Goal: Task Accomplishment & Management: Manage account settings

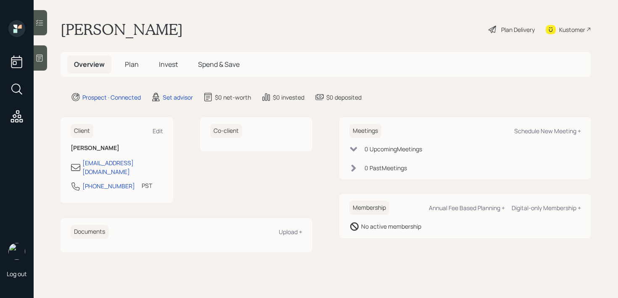
click at [46, 57] on div at bounding box center [40, 57] width 13 height 25
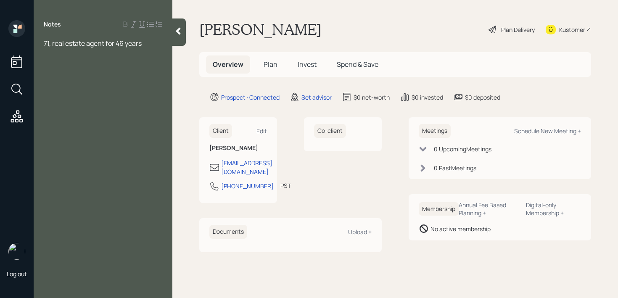
click at [177, 34] on icon at bounding box center [178, 31] width 8 height 8
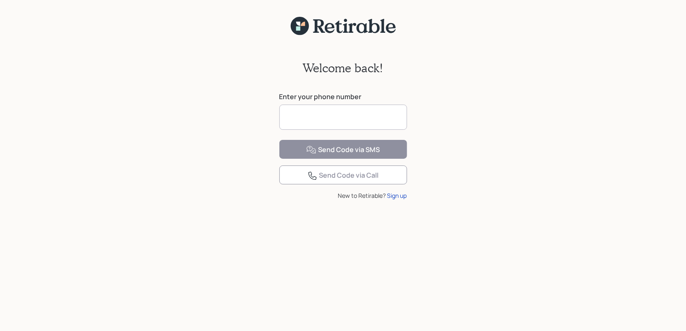
click at [361, 108] on input at bounding box center [343, 117] width 128 height 25
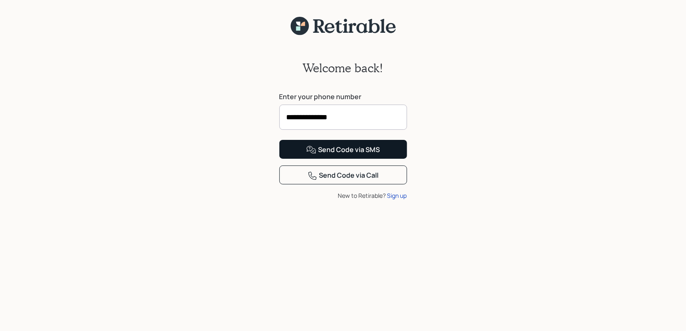
type input "**********"
click at [394, 159] on button "Send Code via SMS" at bounding box center [343, 149] width 128 height 19
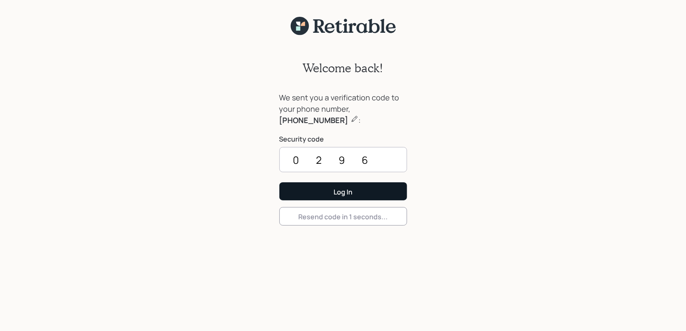
type input "0296"
click at [373, 193] on button "Log In" at bounding box center [343, 191] width 128 height 18
